Goal: Task Accomplishment & Management: Use online tool/utility

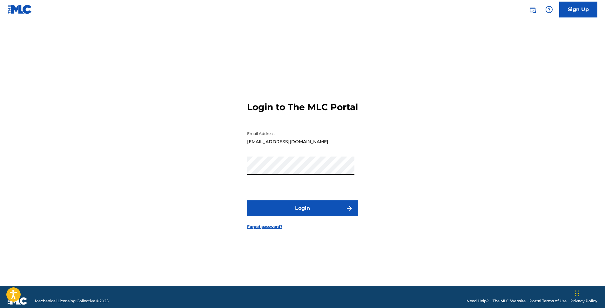
click at [303, 216] on button "Login" at bounding box center [302, 208] width 111 height 16
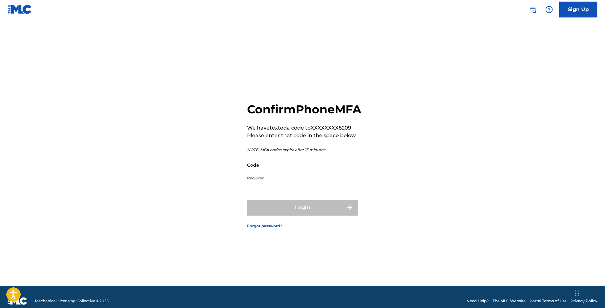
click at [287, 174] on input "Code" at bounding box center [300, 165] width 107 height 18
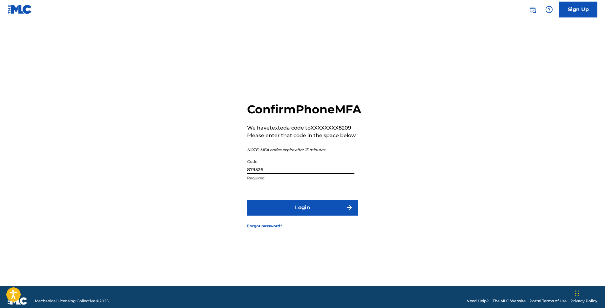
type input "879526"
click at [313, 216] on button "Login" at bounding box center [302, 208] width 111 height 16
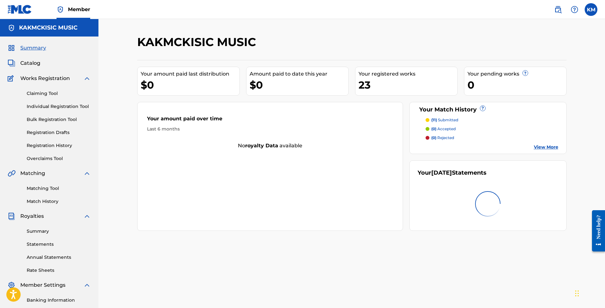
click at [42, 94] on link "Claiming Tool" at bounding box center [59, 93] width 64 height 7
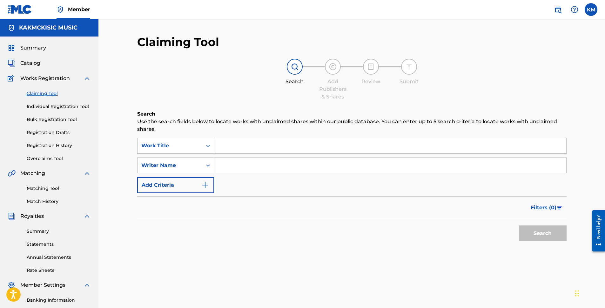
click at [224, 166] on input "Search Form" at bounding box center [390, 165] width 352 height 15
type input "[PERSON_NAME]"
click at [544, 234] on button "Search" at bounding box center [543, 233] width 48 height 16
click at [41, 187] on link "Matching Tool" at bounding box center [59, 188] width 64 height 7
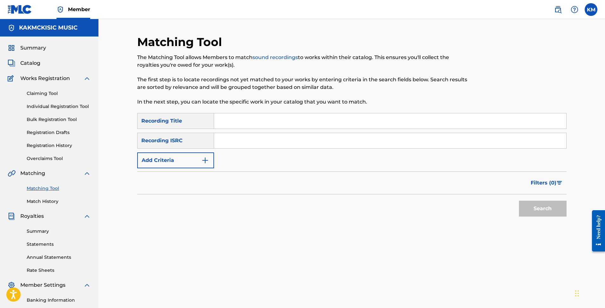
click at [175, 160] on button "Add Criteria" at bounding box center [175, 160] width 77 height 16
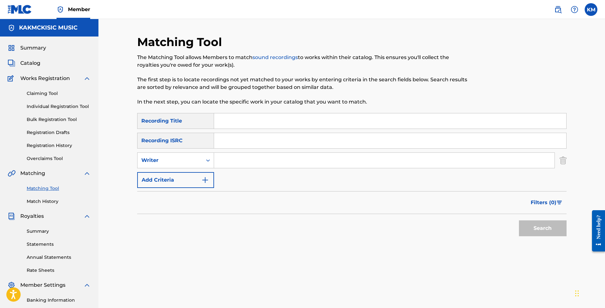
drag, startPoint x: 223, startPoint y: 157, endPoint x: 225, endPoint y: 159, distance: 3.6
click at [223, 157] on input "Search Form" at bounding box center [384, 160] width 340 height 15
type input "[PERSON_NAME]"
click at [537, 228] on button "Search" at bounding box center [543, 228] width 48 height 16
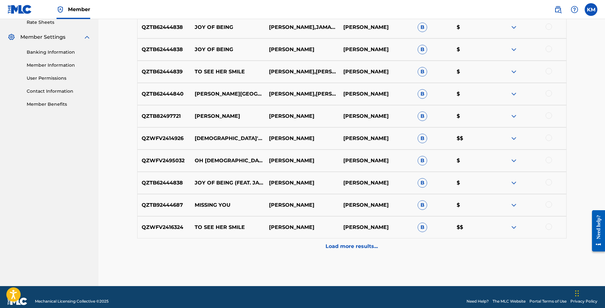
scroll to position [254, 0]
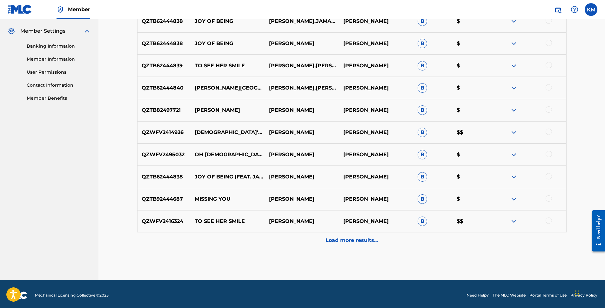
click at [356, 240] on p "Load more results..." at bounding box center [351, 240] width 52 height 8
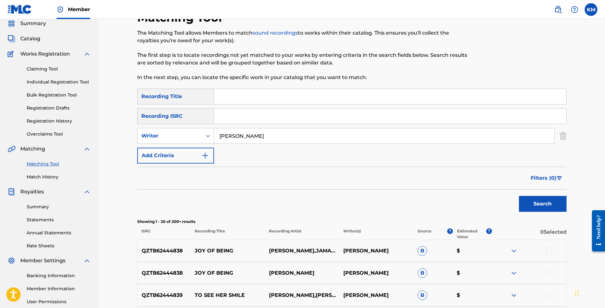
scroll to position [0, 0]
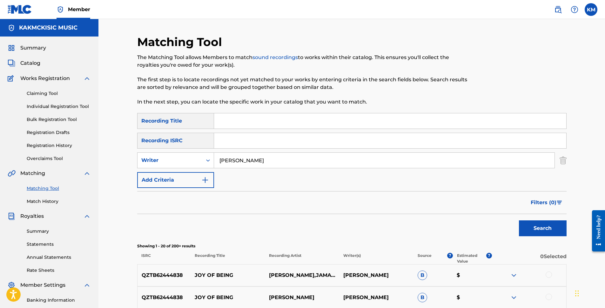
click at [590, 12] on label at bounding box center [590, 9] width 13 height 13
click at [591, 10] on input "KM [PERSON_NAME] [EMAIL_ADDRESS][DOMAIN_NAME] Notification Preferences Profile …" at bounding box center [591, 10] width 0 height 0
click at [533, 88] on p "Log out" at bounding box center [529, 90] width 15 height 6
click at [591, 10] on input "KM [PERSON_NAME] [EMAIL_ADDRESS][DOMAIN_NAME] Notification Preferences Profile …" at bounding box center [591, 10] width 0 height 0
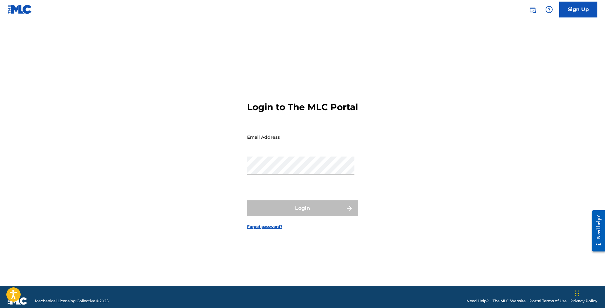
type input "[EMAIL_ADDRESS][DOMAIN_NAME]"
